Goal: Task Accomplishment & Management: Use online tool/utility

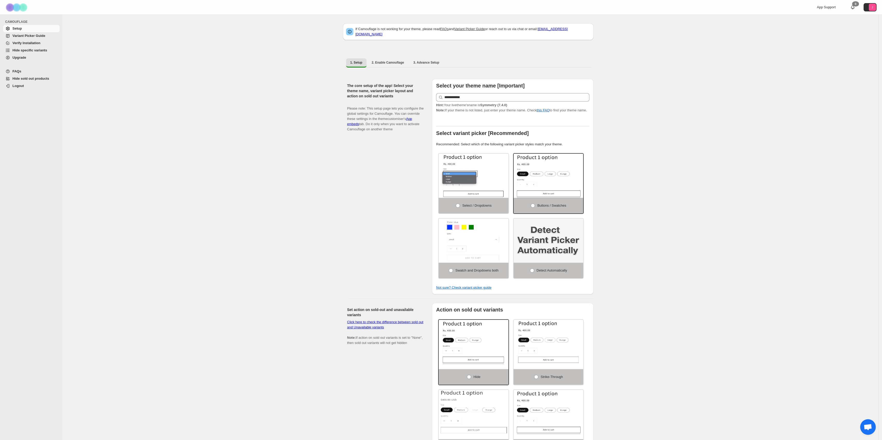
click at [32, 53] on span "Hide specific variants" at bounding box center [35, 50] width 46 height 5
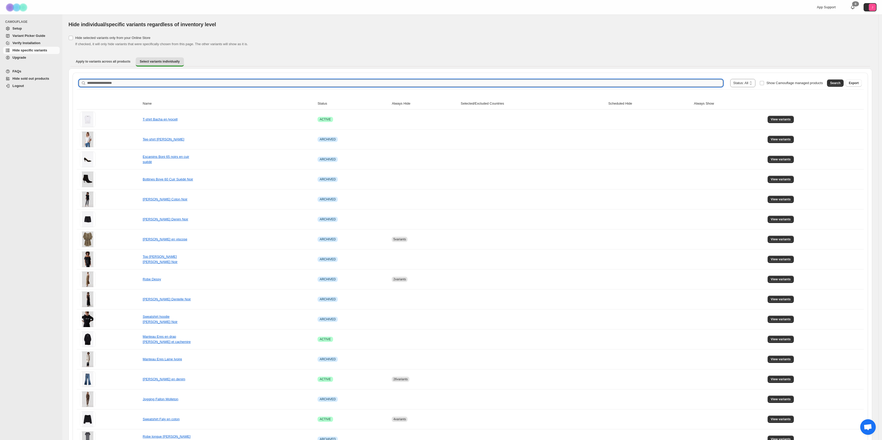
click at [584, 82] on input "Search product name" at bounding box center [405, 82] width 636 height 7
type input "****"
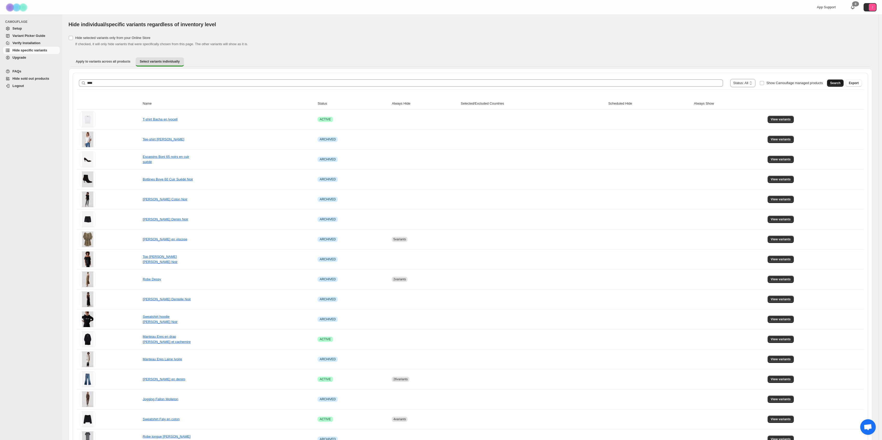
click at [836, 80] on button "Search" at bounding box center [835, 82] width 17 height 7
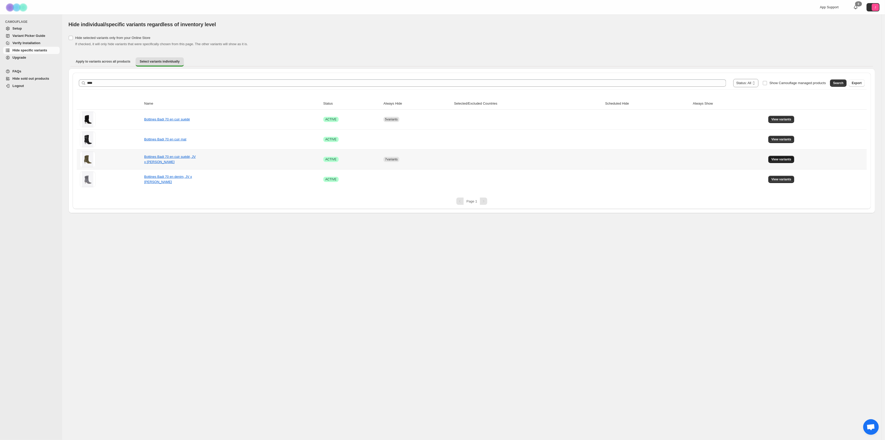
click at [782, 159] on span "View variants" at bounding box center [782, 159] width 20 height 4
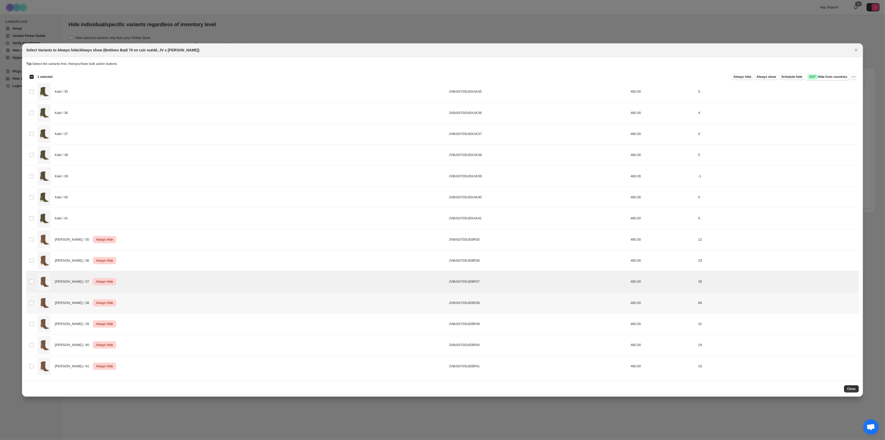
click at [32, 294] on td "Select product variant" at bounding box center [31, 302] width 10 height 21
click at [35, 316] on td "Select product variant" at bounding box center [31, 323] width 10 height 21
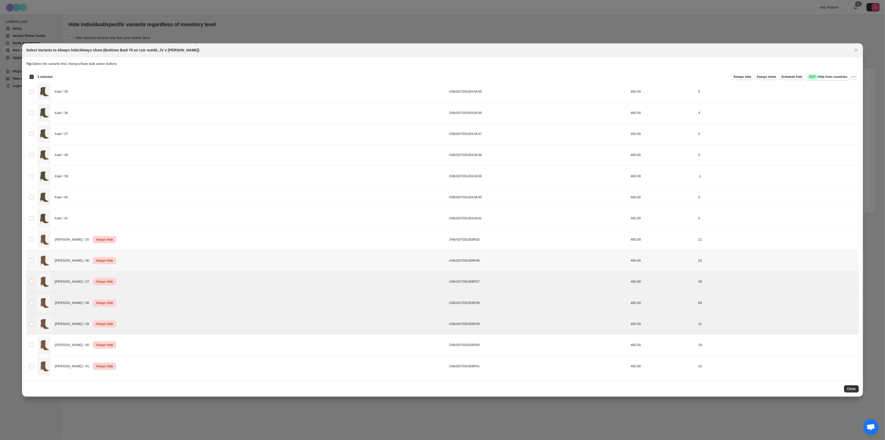
click at [30, 264] on td "Select product variant" at bounding box center [31, 260] width 10 height 21
click at [34, 241] on td "Select product variant" at bounding box center [31, 239] width 10 height 21
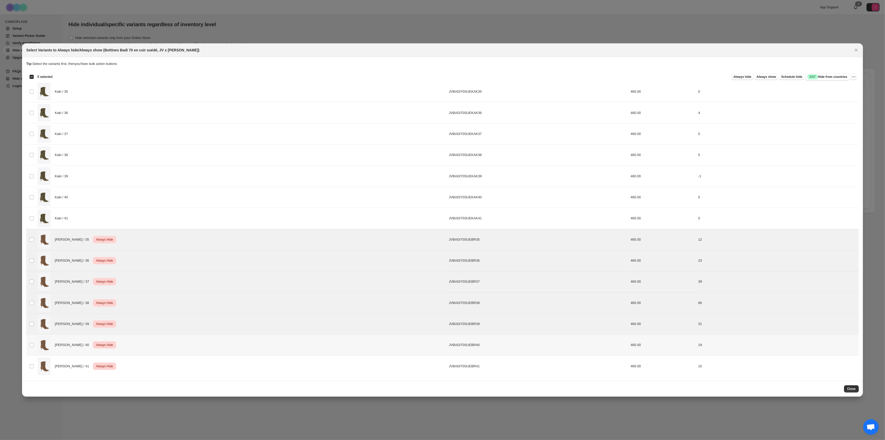
click at [30, 338] on td "Select product variant" at bounding box center [31, 344] width 10 height 21
click at [35, 370] on td "Select product variant" at bounding box center [31, 365] width 10 height 21
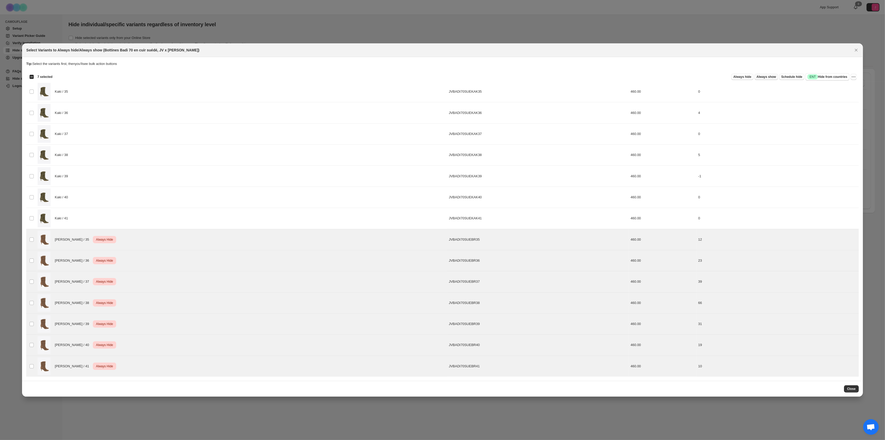
click at [763, 78] on span "Always show" at bounding box center [766, 77] width 19 height 4
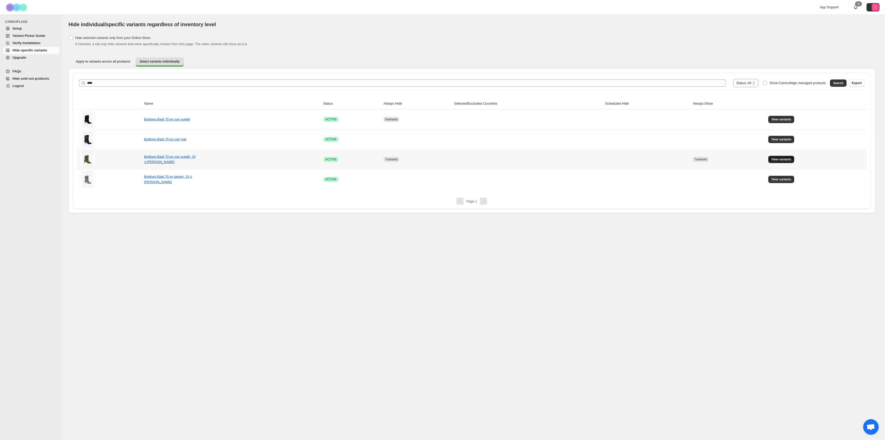
click at [787, 157] on span "View variants" at bounding box center [782, 159] width 20 height 4
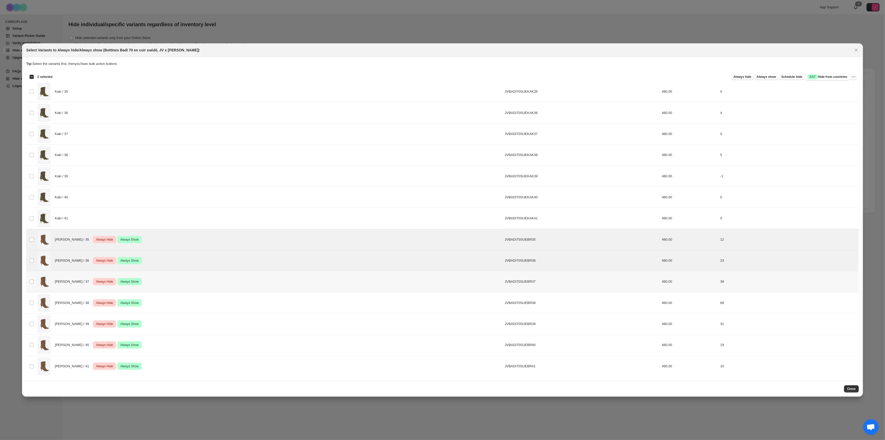
click at [33, 284] on td "Select product variant" at bounding box center [31, 281] width 10 height 21
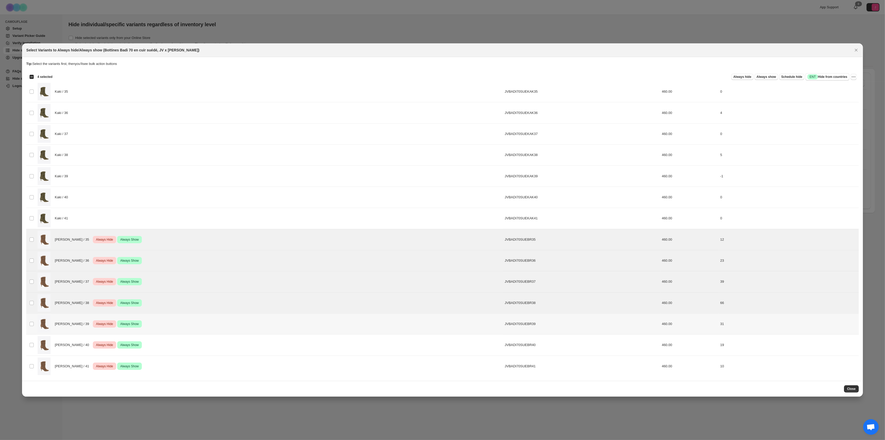
click at [31, 318] on td "Select product variant" at bounding box center [31, 323] width 10 height 21
click at [32, 359] on td "Select product variant" at bounding box center [31, 365] width 10 height 21
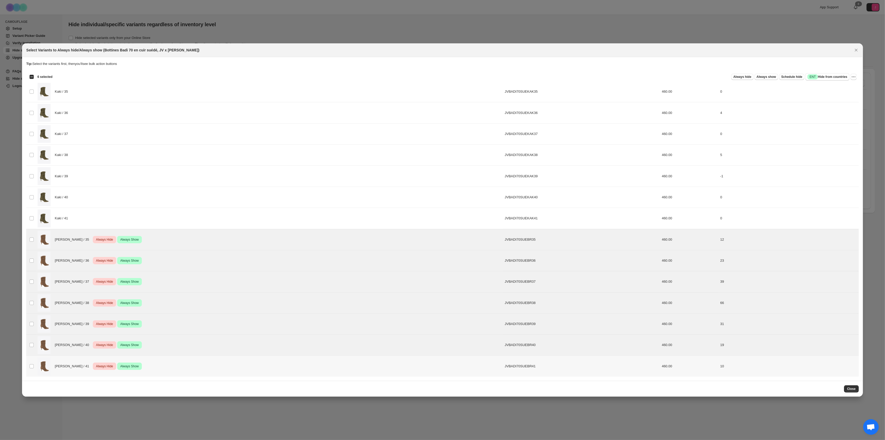
click at [34, 366] on td "Select product variant" at bounding box center [31, 365] width 10 height 21
drag, startPoint x: 833, startPoint y: 74, endPoint x: 847, endPoint y: 65, distance: 17.6
click at [847, 65] on section "Tip: Select the variants first, then you'll see bulk action buttons Loading pro…" at bounding box center [442, 218] width 841 height 323
click at [854, 78] on icon "More actions" at bounding box center [853, 76] width 5 height 5
click at [844, 99] on button "Undo always show" at bounding box center [835, 96] width 41 height 8
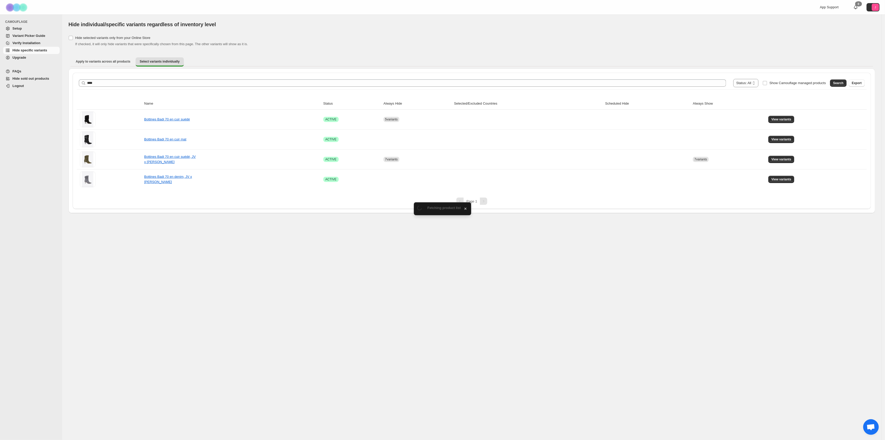
click at [853, 78] on div "Search Export" at bounding box center [846, 82] width 37 height 10
click at [790, 158] on span "View variants" at bounding box center [782, 159] width 20 height 4
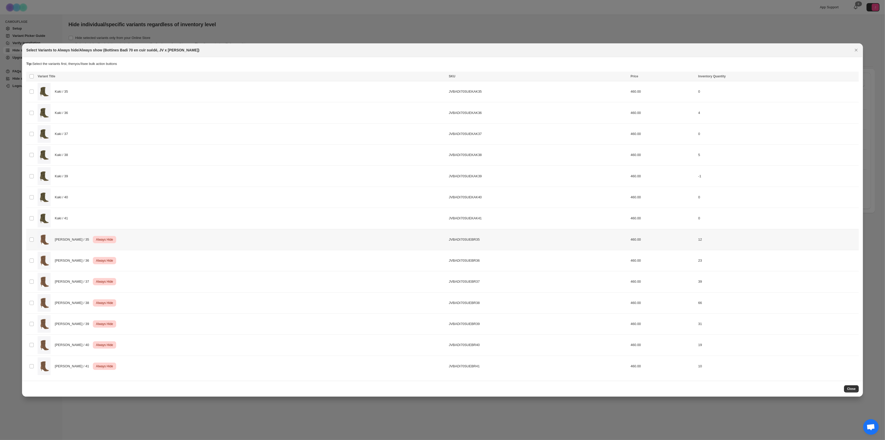
click at [498, 238] on td "JVBADI70SUEBR35" at bounding box center [538, 239] width 182 height 21
click at [500, 276] on td "JVBADI70SUEBR37" at bounding box center [538, 281] width 182 height 21
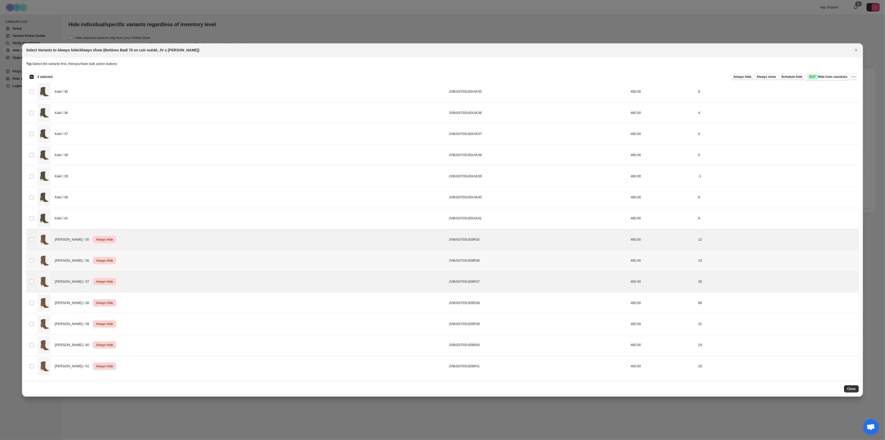
click at [495, 261] on td "JVBADI70SUEBR36" at bounding box center [538, 260] width 182 height 21
click at [504, 320] on td "JVBADI70SUEBR39" at bounding box center [538, 323] width 182 height 21
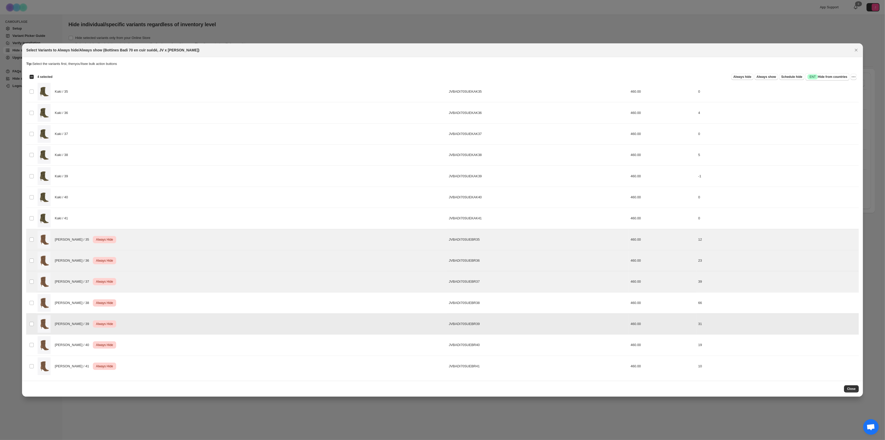
click at [494, 309] on td "JVBADI70SUEBR38" at bounding box center [538, 302] width 182 height 21
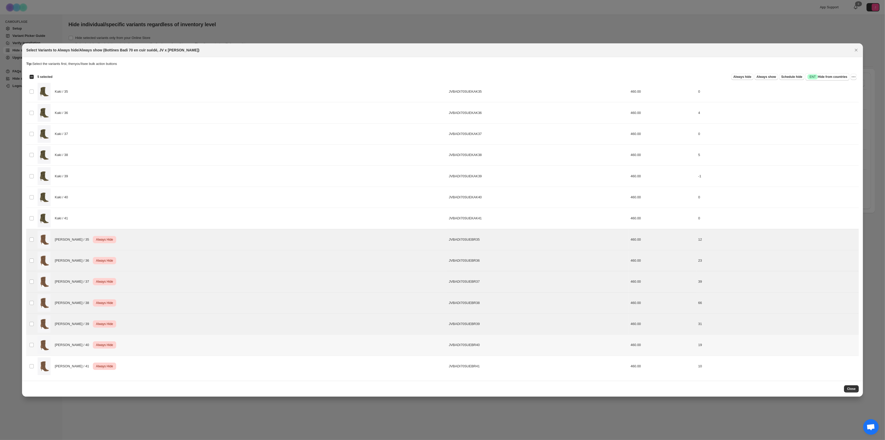
click at [496, 357] on td "JVBADI70SUEBR41" at bounding box center [538, 365] width 182 height 21
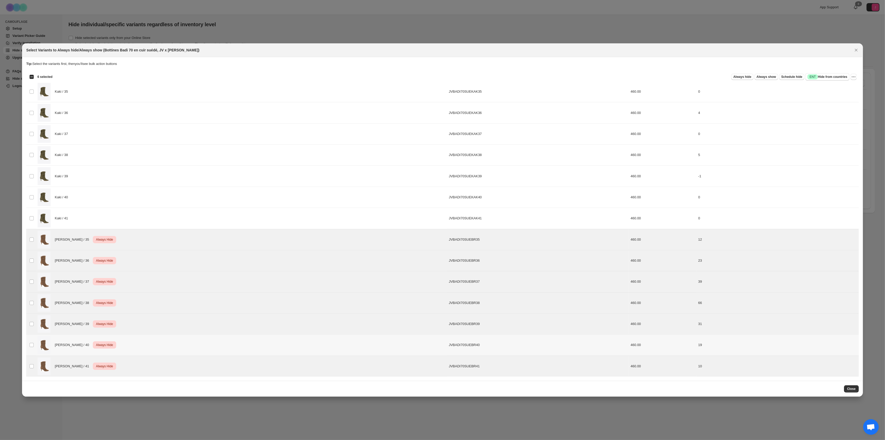
click at [490, 348] on td "JVBADI70SUEBR40" at bounding box center [538, 344] width 182 height 21
click at [855, 79] on button "More actions" at bounding box center [854, 77] width 6 height 6
drag, startPoint x: 848, startPoint y: 94, endPoint x: 845, endPoint y: 88, distance: 6.7
click at [845, 88] on ul "Undo always hide Undo always show Undo scheduled hide Undo hide from countries" at bounding box center [835, 100] width 41 height 35
click at [845, 88] on span "Undo always hide" at bounding box center [835, 87] width 38 height 5
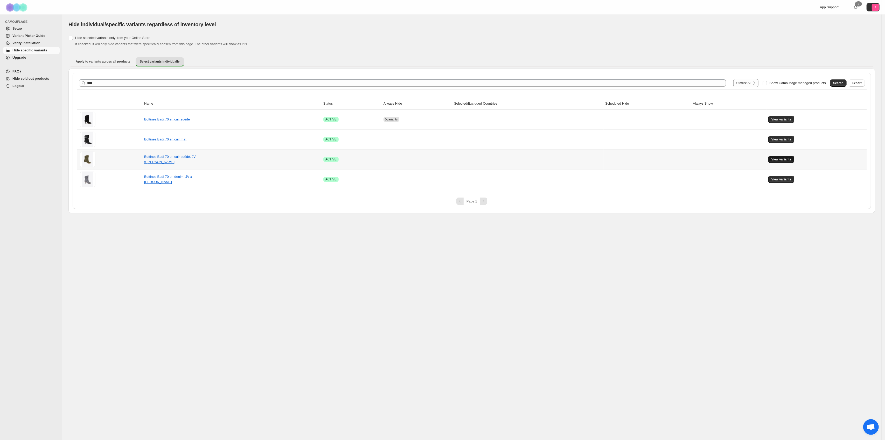
click at [791, 161] on span "View variants" at bounding box center [782, 159] width 20 height 4
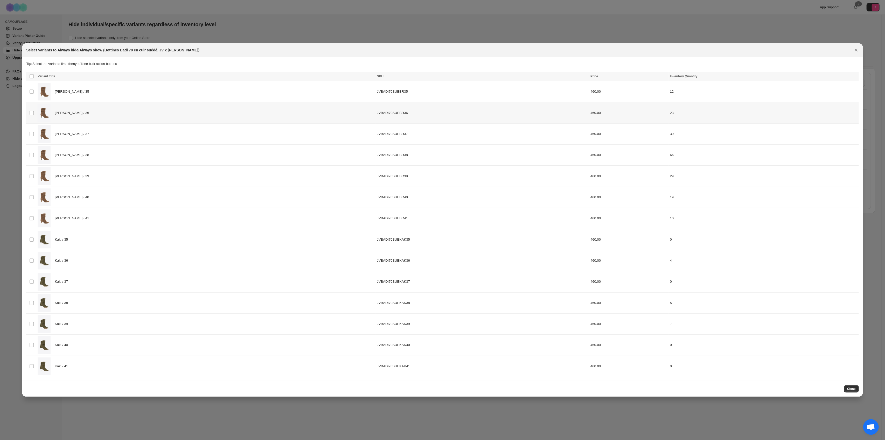
click at [80, 101] on td "[PERSON_NAME] / 35" at bounding box center [205, 91] width 339 height 21
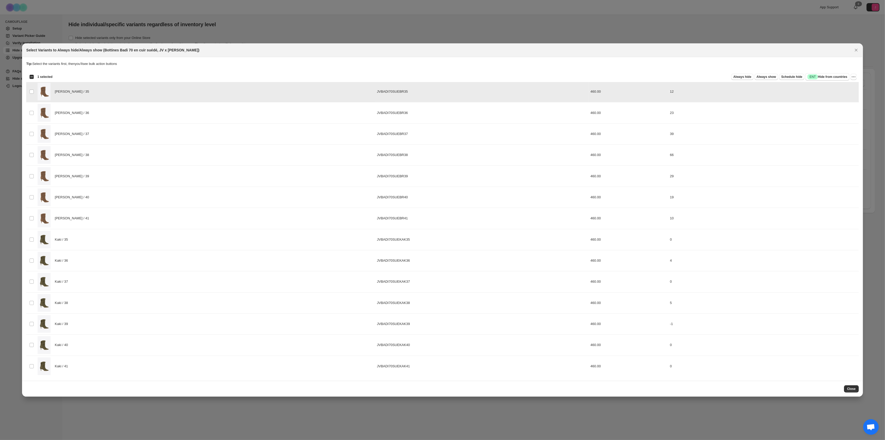
click at [89, 111] on div "[PERSON_NAME] / 36" at bounding box center [206, 113] width 336 height 18
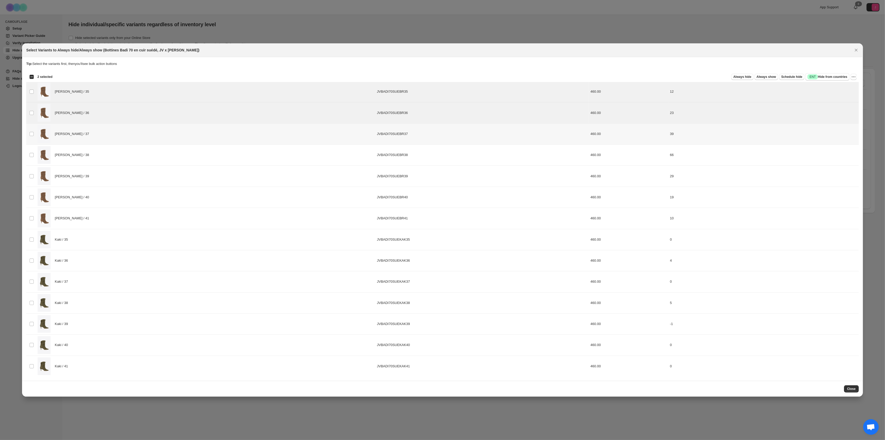
click at [90, 143] on td "[PERSON_NAME] / 37" at bounding box center [205, 133] width 339 height 21
click at [89, 159] on div "[PERSON_NAME] / 38" at bounding box center [206, 155] width 336 height 18
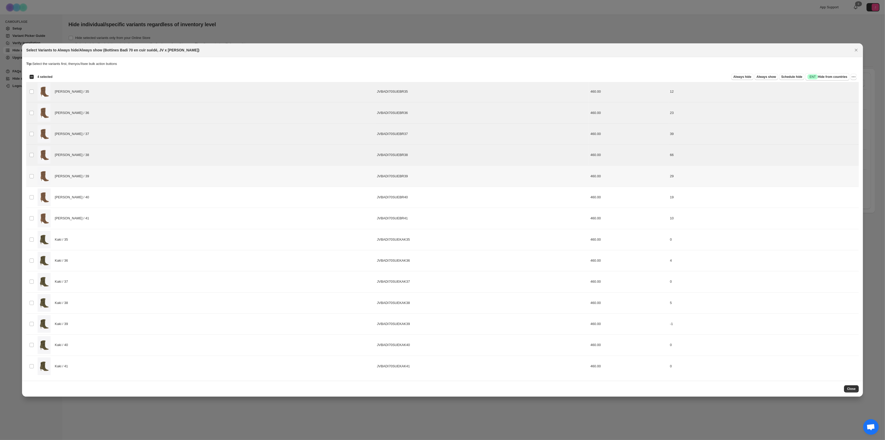
click at [89, 186] on td "[PERSON_NAME] / 39" at bounding box center [205, 175] width 339 height 21
click at [85, 196] on div "[PERSON_NAME] / 40" at bounding box center [206, 197] width 336 height 18
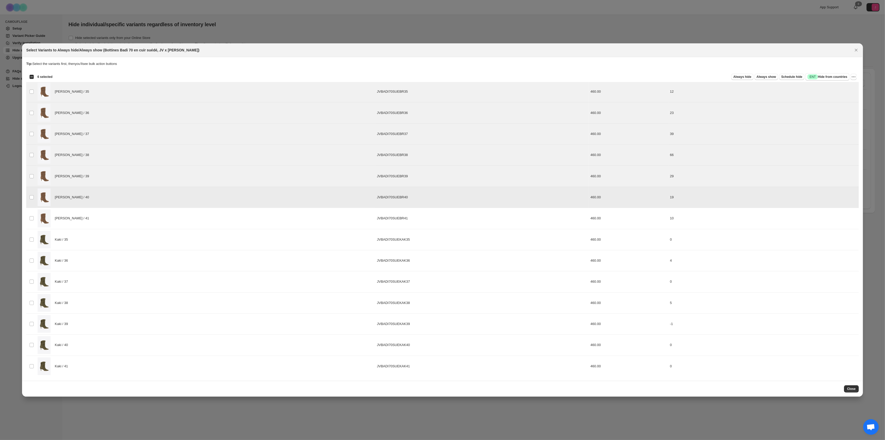
click at [85, 221] on div "[PERSON_NAME] / 41" at bounding box center [206, 218] width 336 height 18
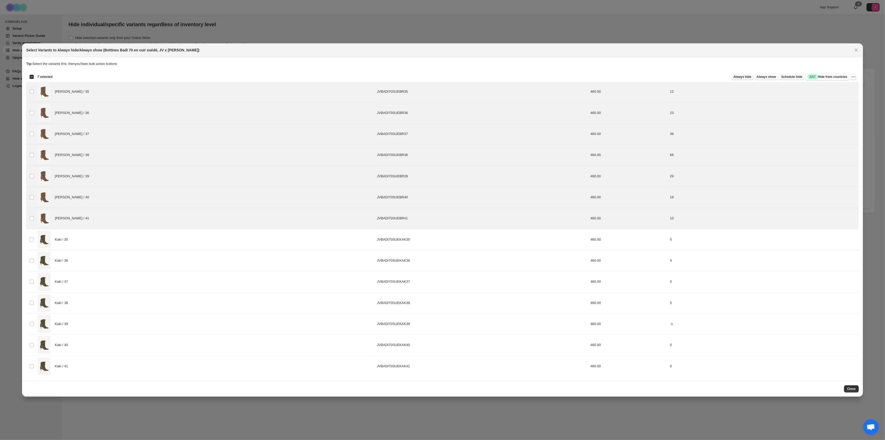
click at [751, 76] on span "Always hide" at bounding box center [742, 77] width 18 height 4
